Goal: Information Seeking & Learning: Check status

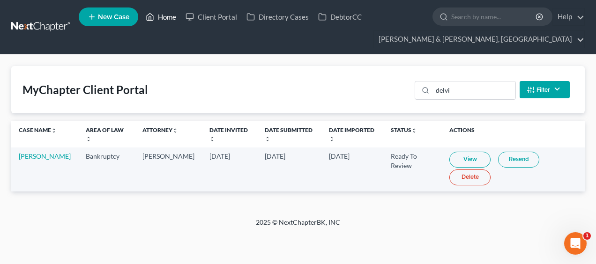
click at [168, 13] on link "Home" at bounding box center [161, 16] width 40 height 17
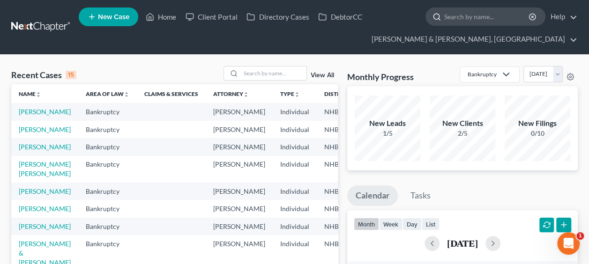
click at [489, 18] on input "search" at bounding box center [487, 16] width 86 height 17
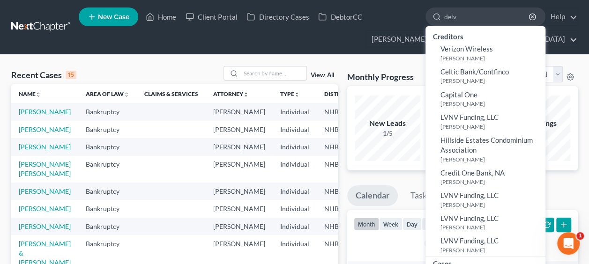
type input "delv"
click at [381, 30] on ul "New Case Home Client Portal Directory Cases DebtorCC delv - No Result - Credito…" at bounding box center [328, 27] width 499 height 45
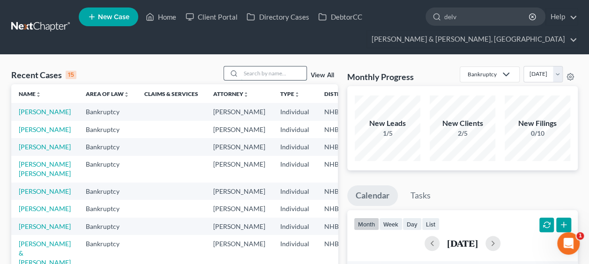
click at [264, 71] on input "search" at bounding box center [274, 74] width 66 height 14
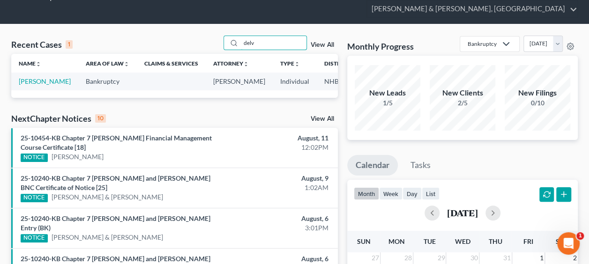
scroll to position [31, 0]
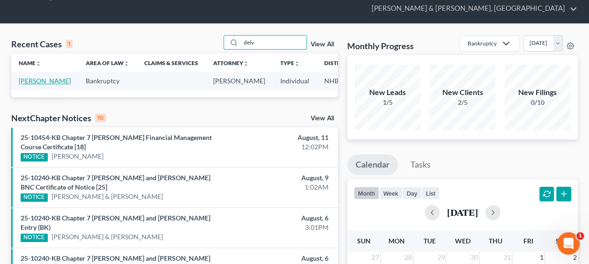
type input "delv"
click at [23, 85] on link "[PERSON_NAME]" at bounding box center [45, 81] width 52 height 8
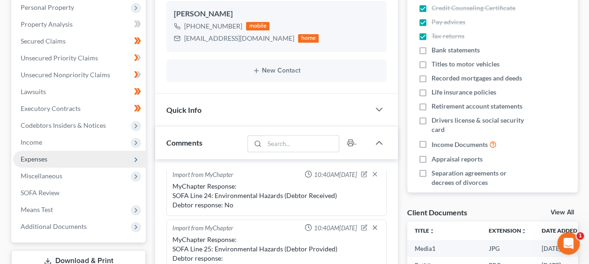
scroll to position [281, 0]
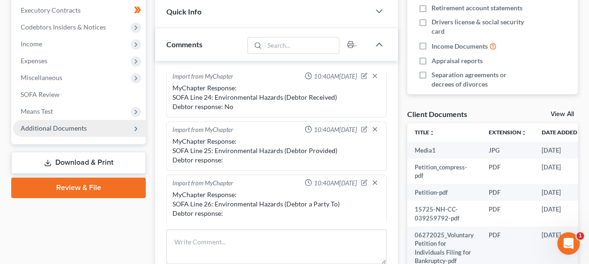
click at [76, 127] on span "Additional Documents" at bounding box center [54, 128] width 66 height 8
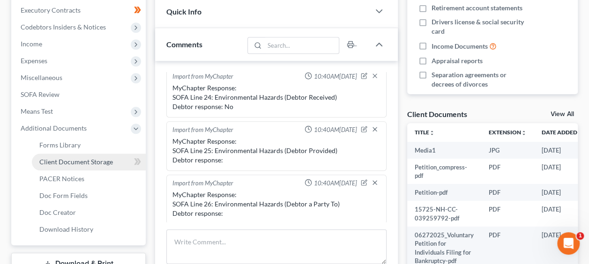
click at [98, 164] on span "Client Document Storage" at bounding box center [76, 162] width 74 height 8
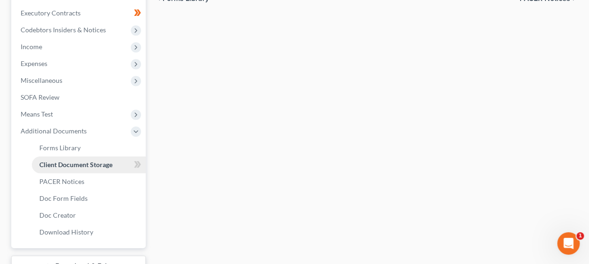
select select "0"
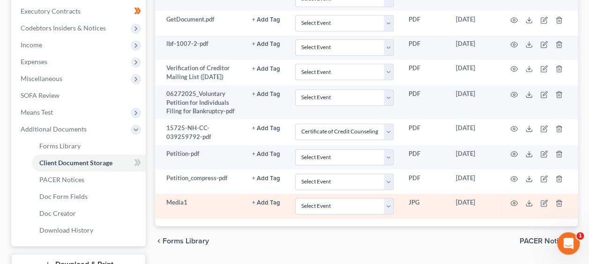
scroll to position [281, 0]
click at [516, 199] on icon "button" at bounding box center [513, 202] width 7 height 7
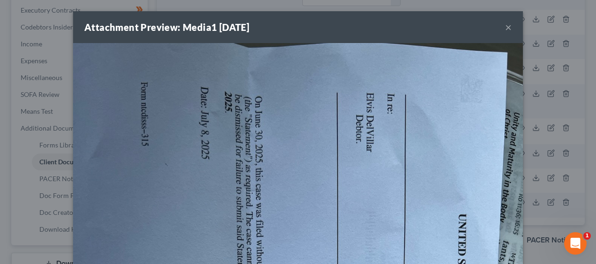
click at [509, 29] on div "Attachment Preview: Media1 [DATE] ×" at bounding box center [298, 27] width 450 height 32
click at [505, 27] on button "×" at bounding box center [508, 27] width 7 height 11
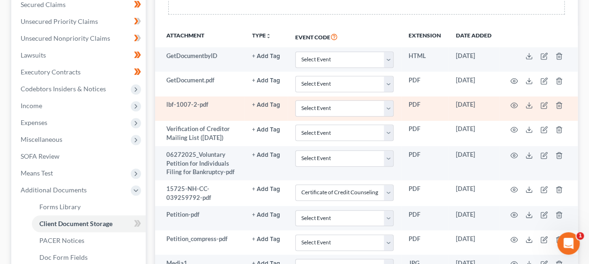
scroll to position [187, 0]
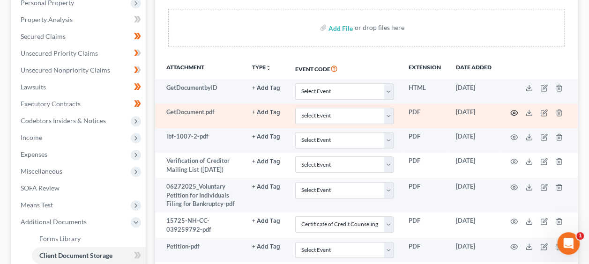
click at [514, 110] on icon "button" at bounding box center [513, 112] width 7 height 7
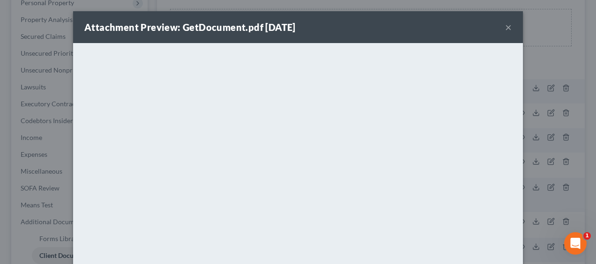
click at [505, 22] on button "×" at bounding box center [508, 27] width 7 height 11
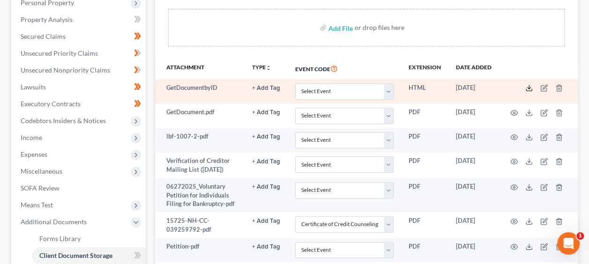
click at [530, 84] on icon at bounding box center [528, 87] width 7 height 7
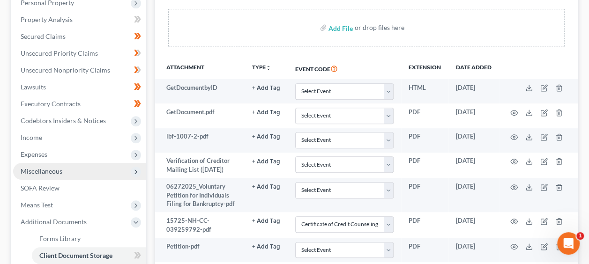
click at [58, 169] on span "Miscellaneous" at bounding box center [42, 171] width 42 height 8
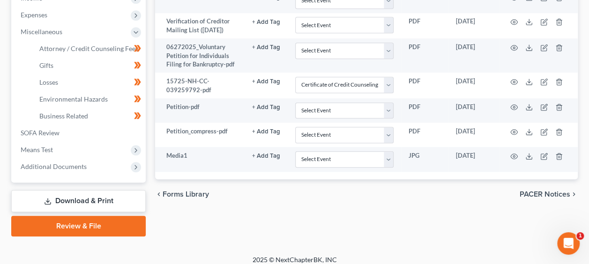
scroll to position [334, 0]
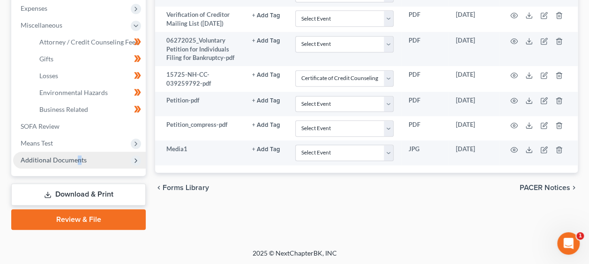
click at [77, 157] on span "Additional Documents" at bounding box center [54, 160] width 66 height 8
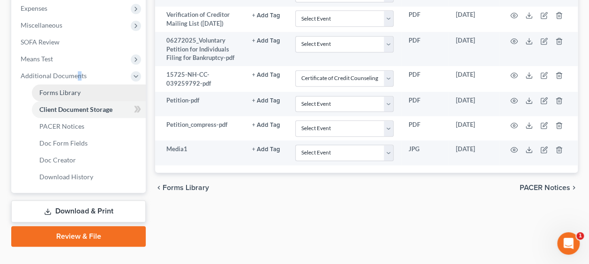
click at [77, 90] on span "Forms Library" at bounding box center [59, 93] width 41 height 8
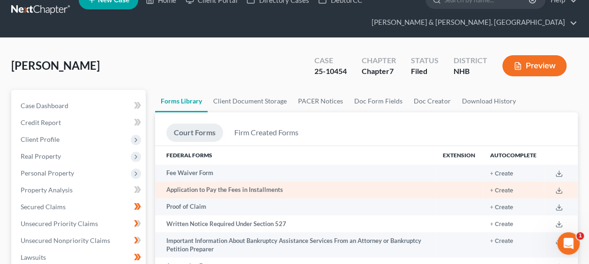
scroll to position [78, 0]
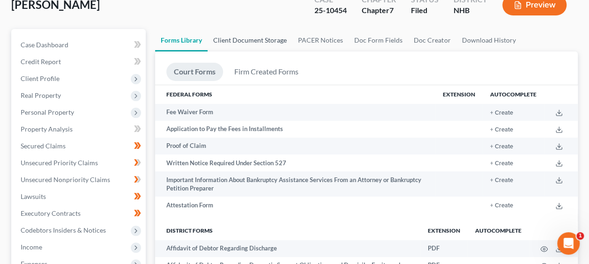
click at [272, 38] on link "Client Document Storage" at bounding box center [250, 40] width 85 height 22
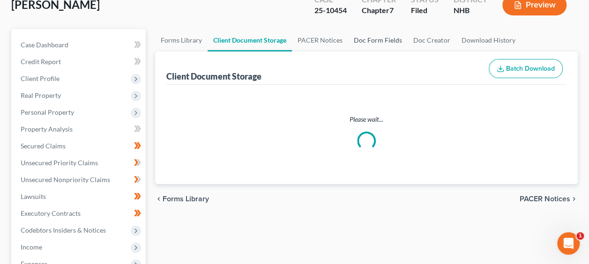
scroll to position [9, 0]
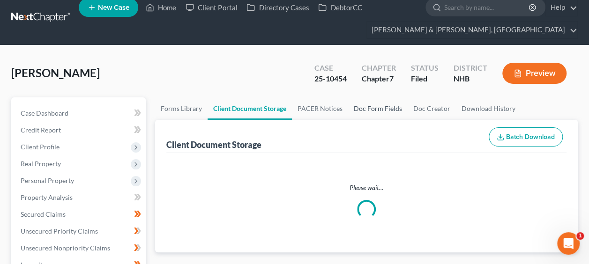
select select "0"
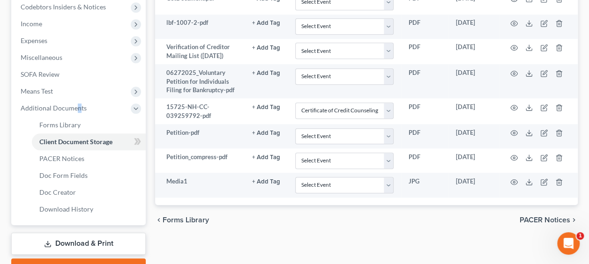
scroll to position [312, 0]
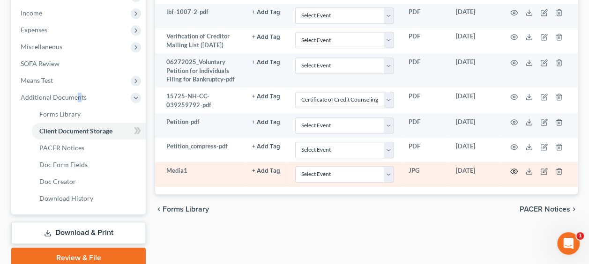
click at [516, 168] on icon "button" at bounding box center [513, 171] width 7 height 7
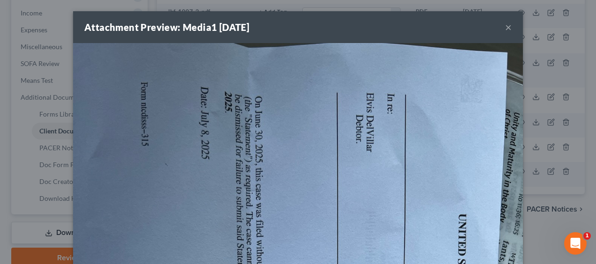
click at [506, 24] on button "×" at bounding box center [508, 27] width 7 height 11
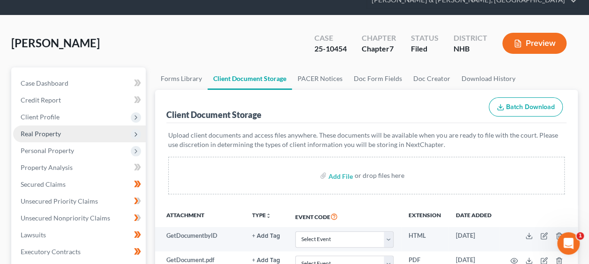
scroll to position [38, 0]
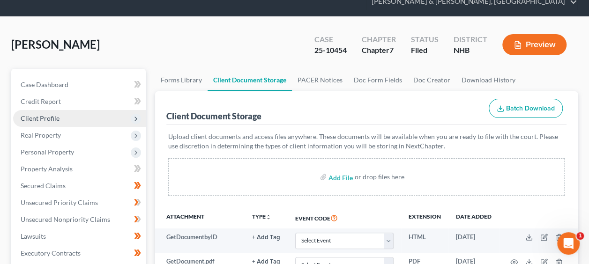
click at [57, 117] on span "Client Profile" at bounding box center [40, 118] width 39 height 8
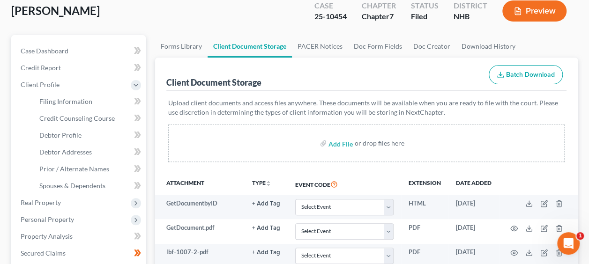
scroll to position [69, 0]
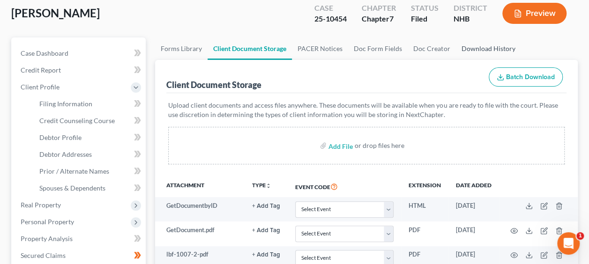
click at [477, 46] on link "Download History" at bounding box center [488, 48] width 65 height 22
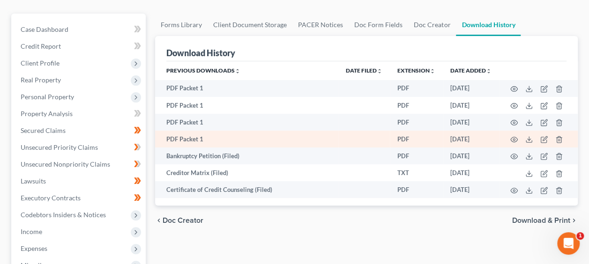
scroll to position [94, 0]
